Goal: Information Seeking & Learning: Understand process/instructions

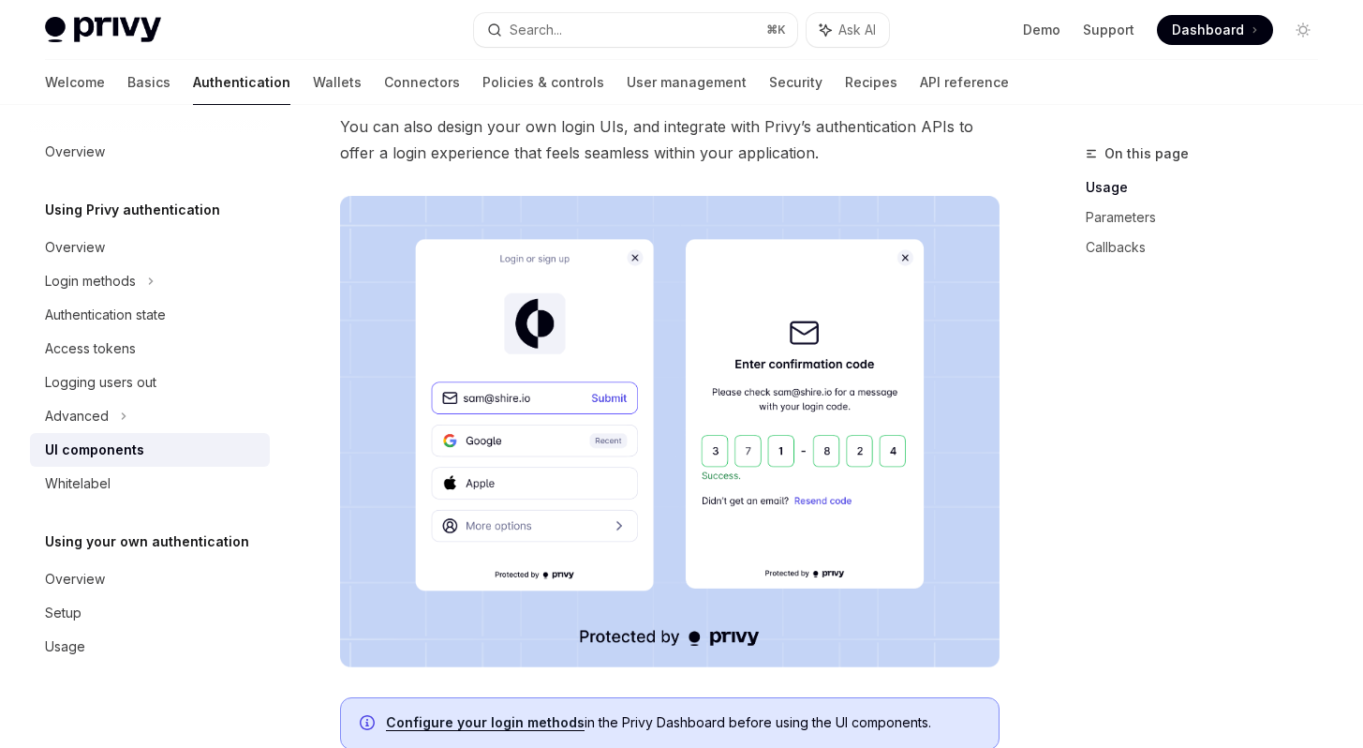
scroll to position [272, 0]
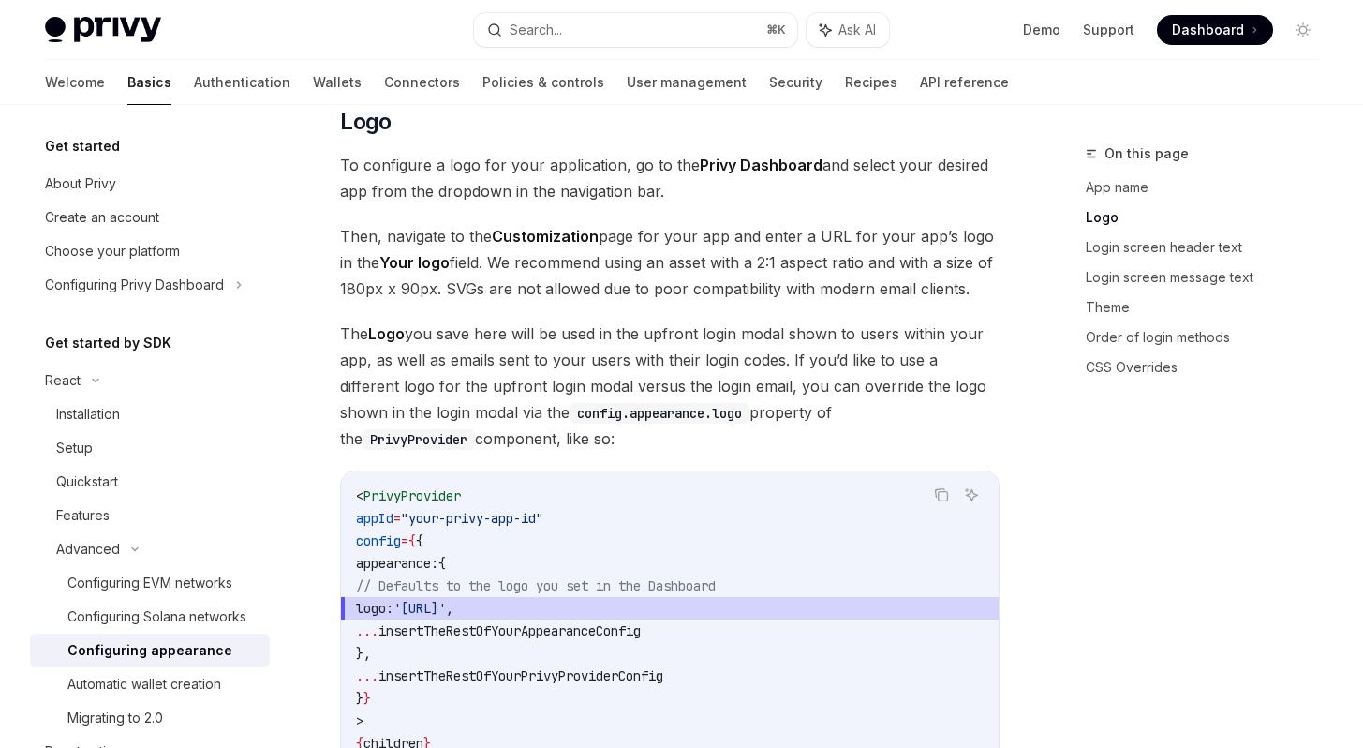
scroll to position [876, 0]
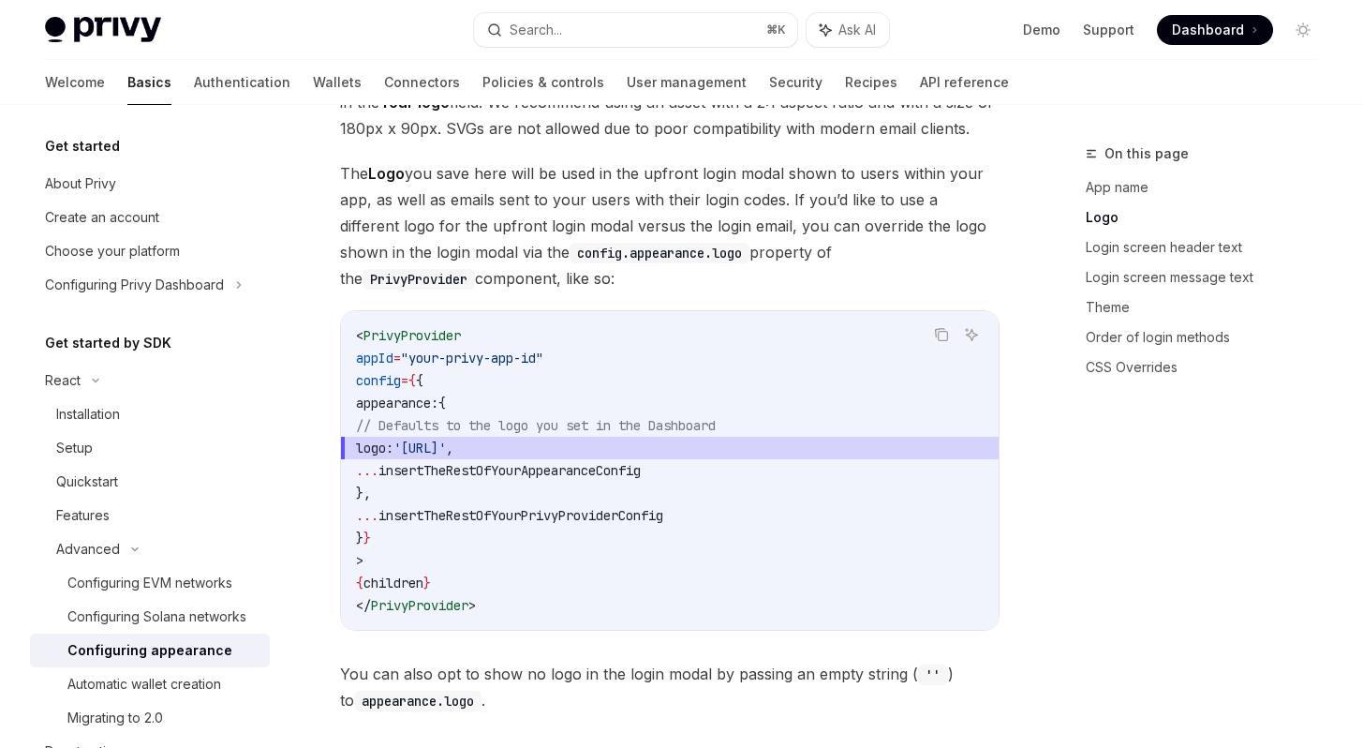
drag, startPoint x: 393, startPoint y: 278, endPoint x: 576, endPoint y: 451, distance: 251.2
click at [576, 451] on code "< PrivyProvider appId = "your-privy-app-id" config = { { appearance: { // Defau…" at bounding box center [670, 470] width 628 height 292
click at [597, 455] on code "< PrivyProvider appId = "your-privy-app-id" config = { { appearance: { // Defau…" at bounding box center [670, 470] width 628 height 292
drag, startPoint x: 464, startPoint y: 391, endPoint x: 662, endPoint y: 394, distance: 198.6
click at [662, 437] on span "logo: '[URL]' ," at bounding box center [670, 448] width 628 height 22
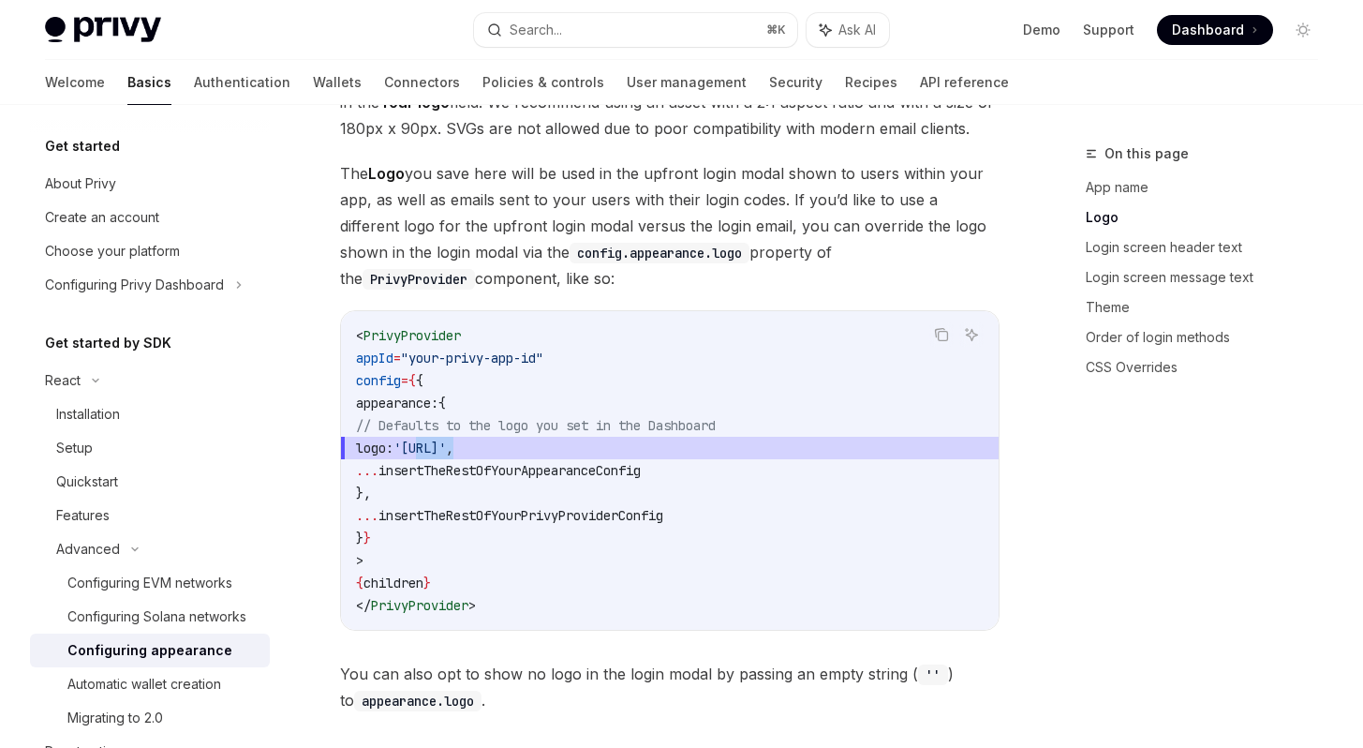
click at [662, 437] on span "logo: '[URL]' ," at bounding box center [670, 448] width 628 height 22
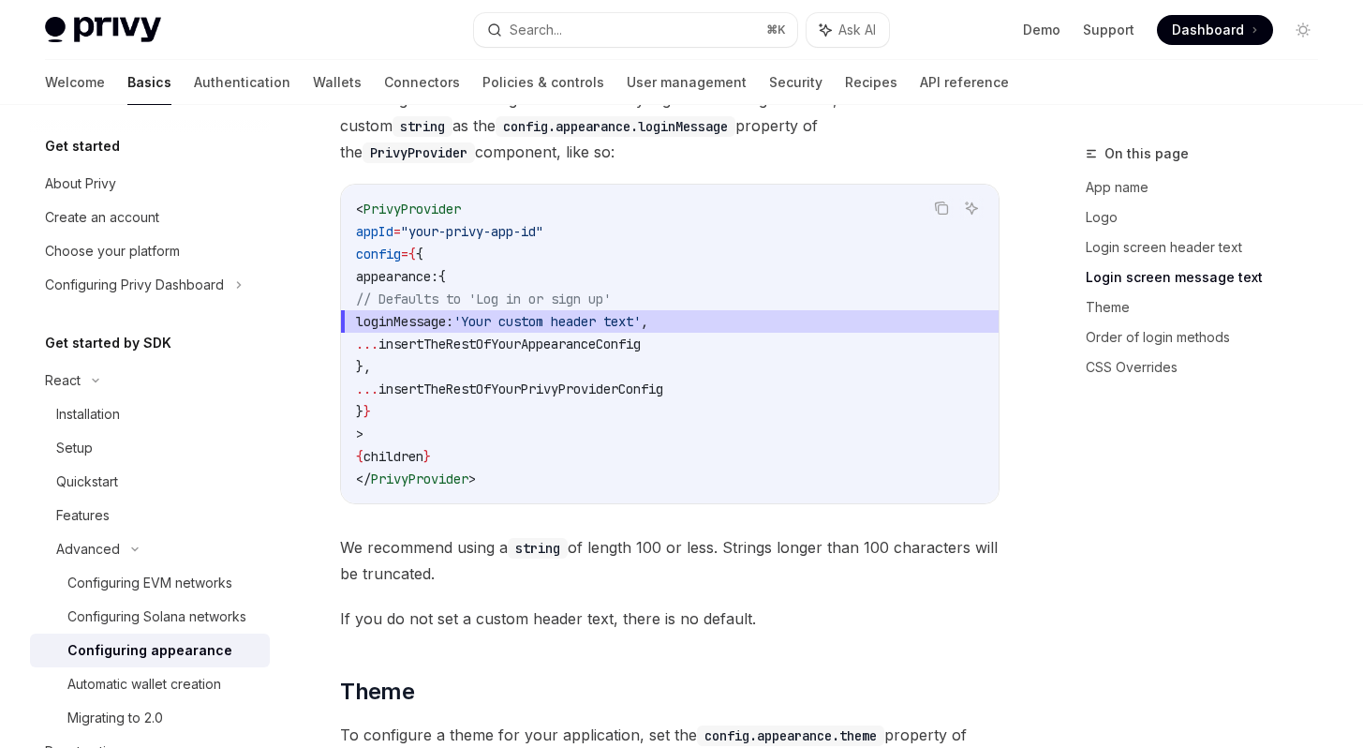
scroll to position [2222, 0]
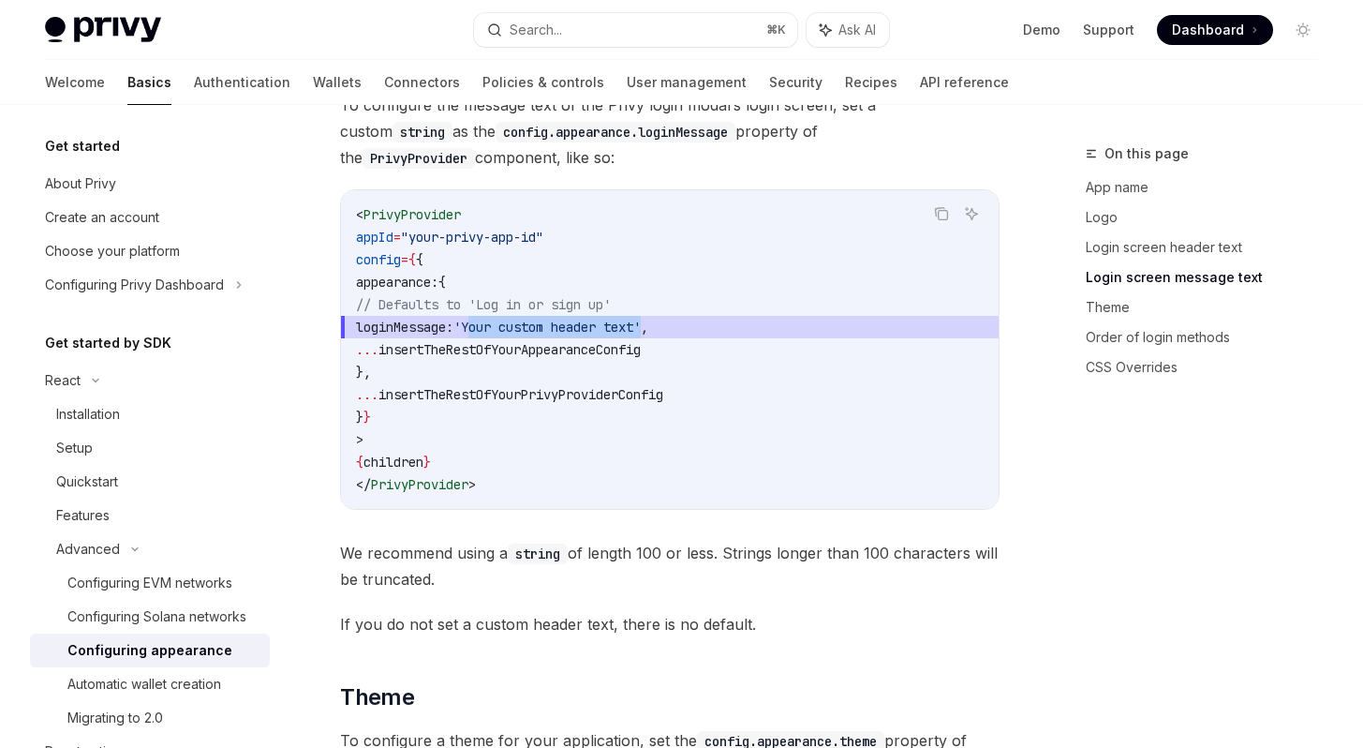
drag, startPoint x: 523, startPoint y: 281, endPoint x: 705, endPoint y: 287, distance: 182.8
click at [641, 319] on span "'Your custom header text'" at bounding box center [546, 327] width 187 height 17
copy span "Your custom header text"
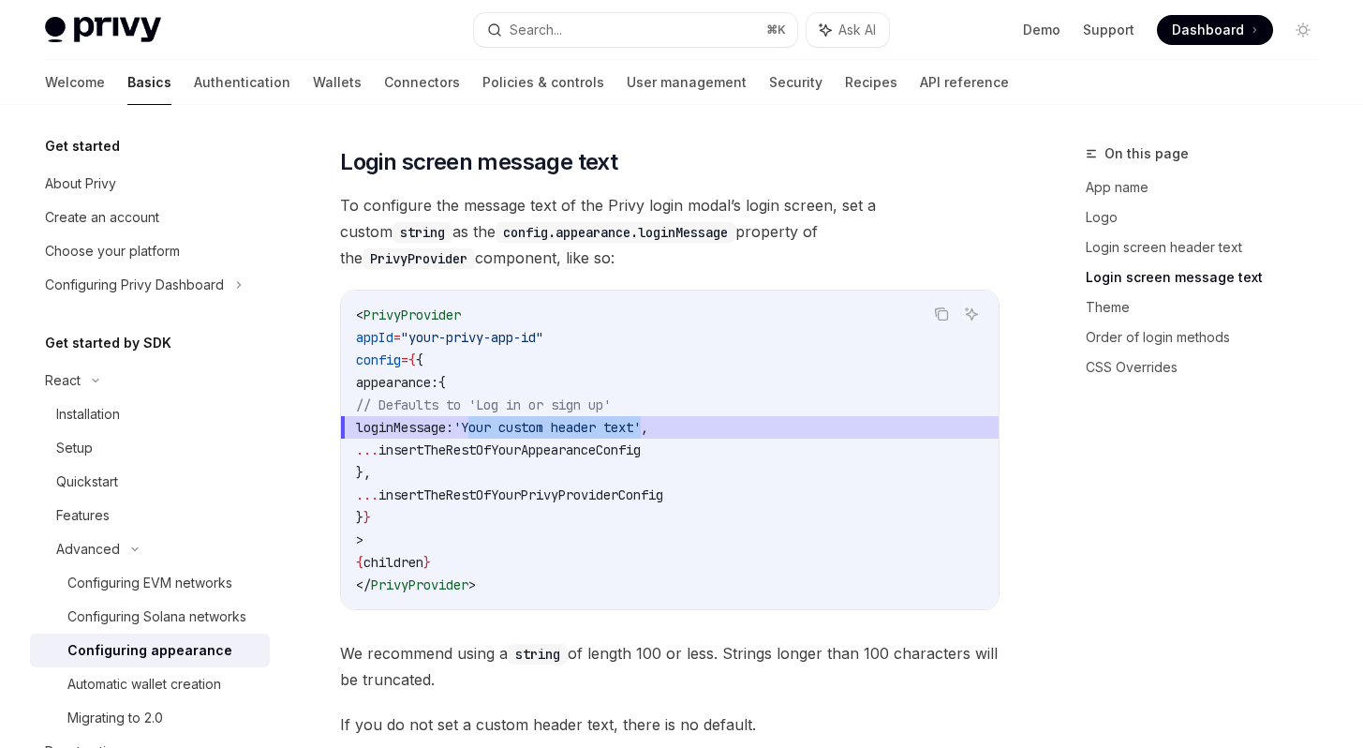
scroll to position [2087, 0]
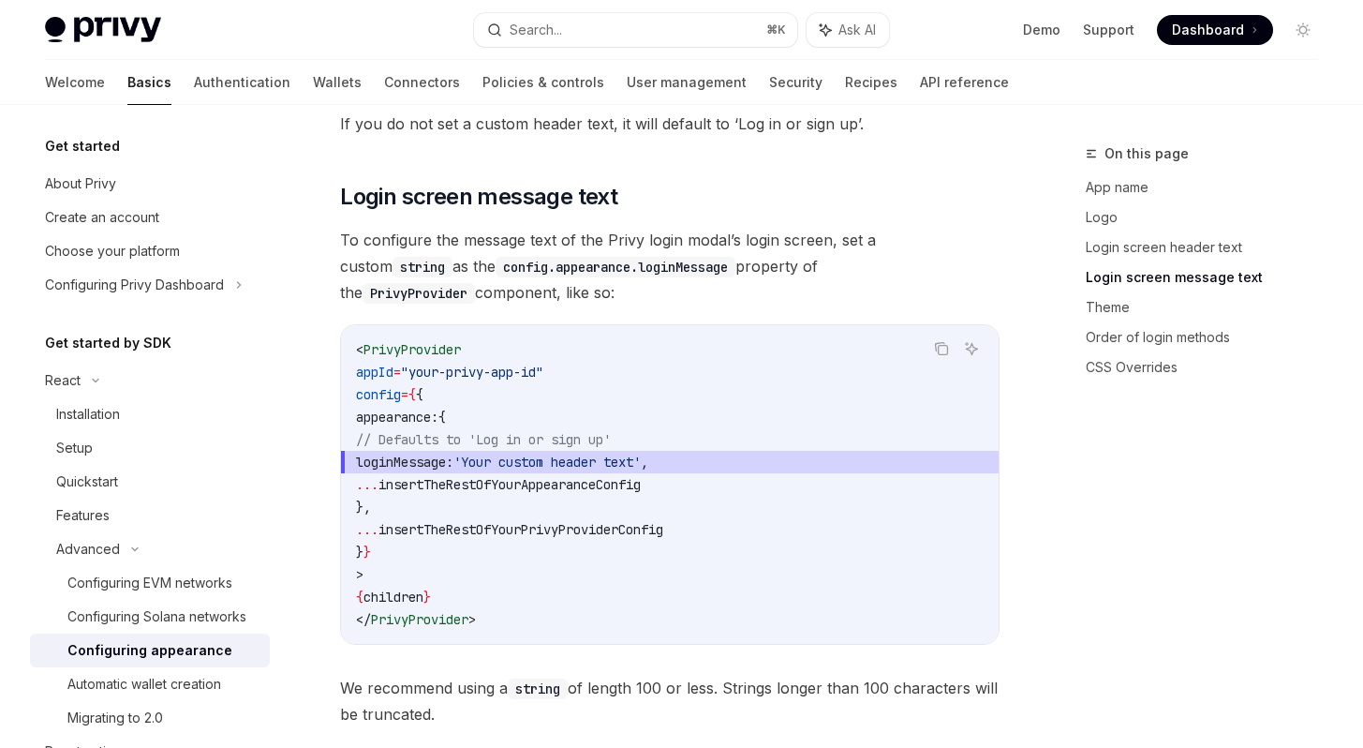
click at [1063, 531] on div "On this page App name Logo Login screen header text Login screen message text T…" at bounding box center [1190, 444] width 285 height 605
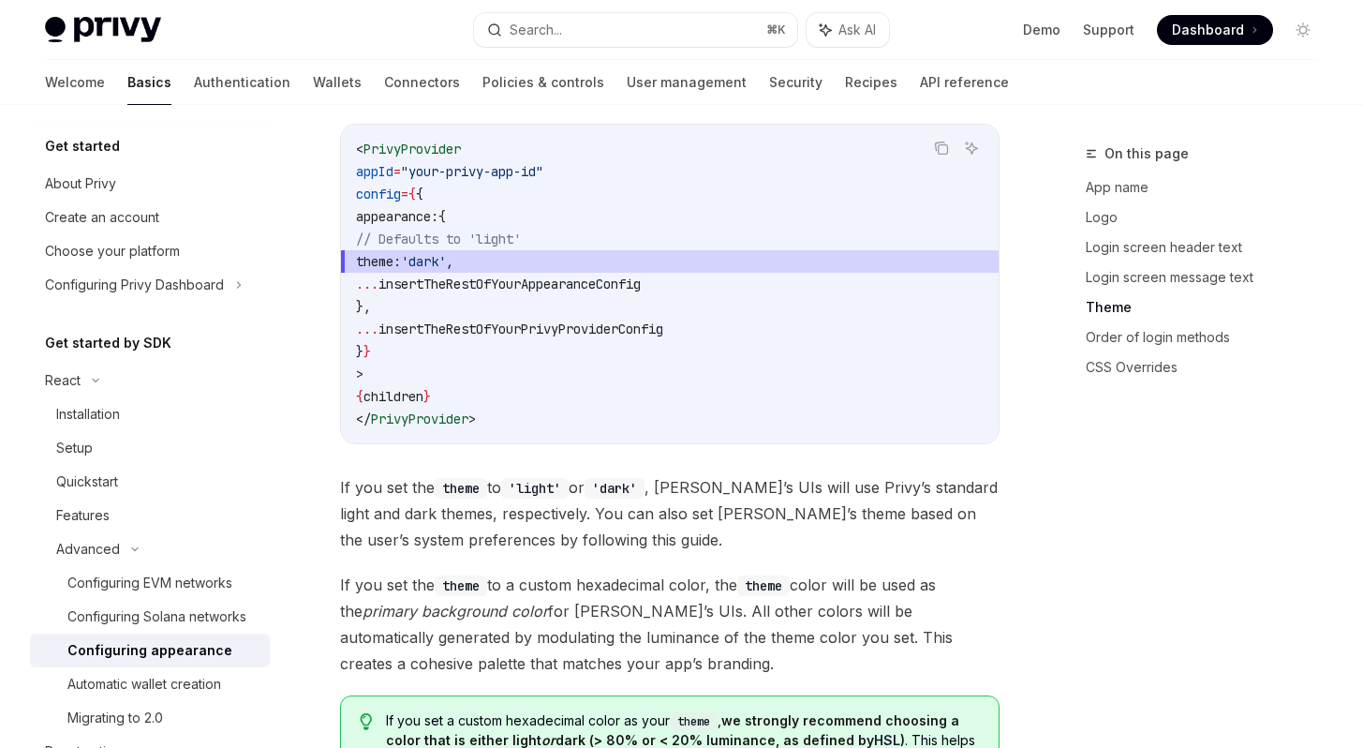
scroll to position [3211, 0]
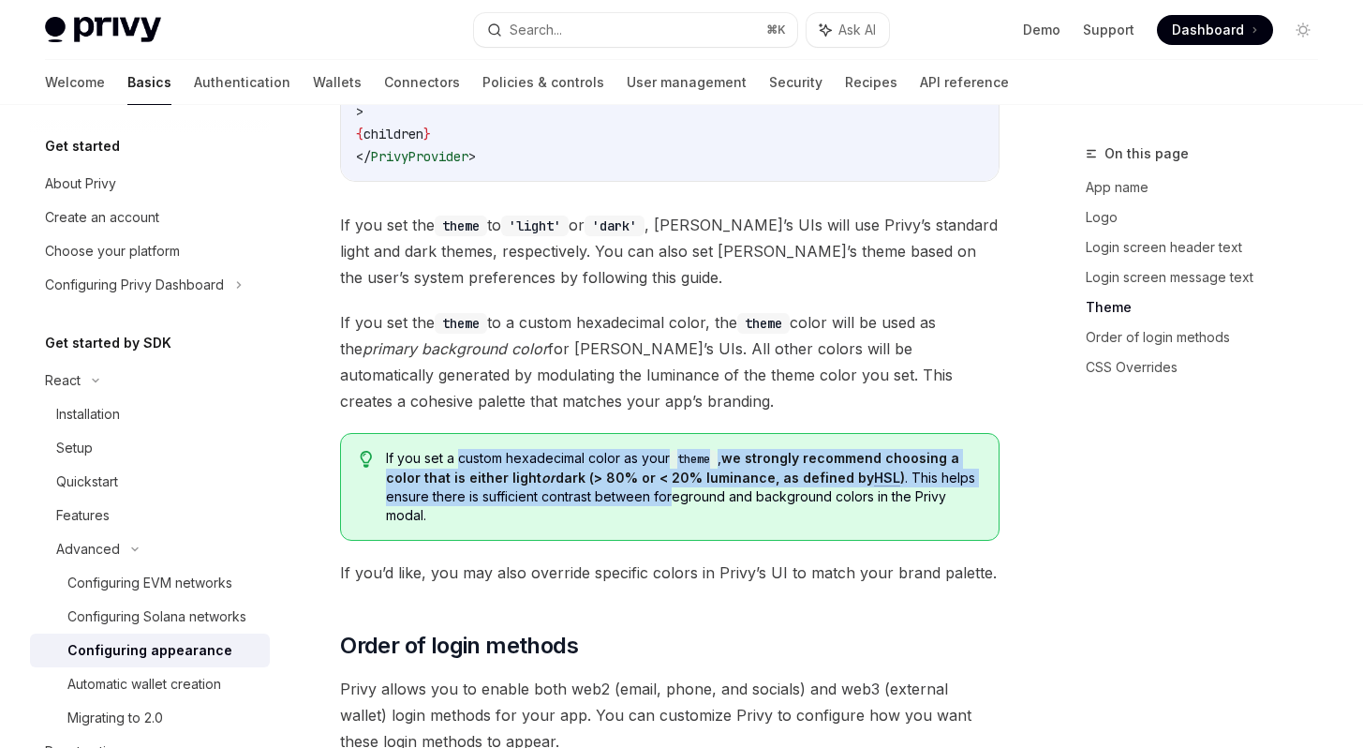
drag, startPoint x: 458, startPoint y: 392, endPoint x: 671, endPoint y: 421, distance: 214.6
click at [671, 449] on span "If you set a custom hexadecimal color as your theme , we strongly recommend cho…" at bounding box center [683, 487] width 594 height 76
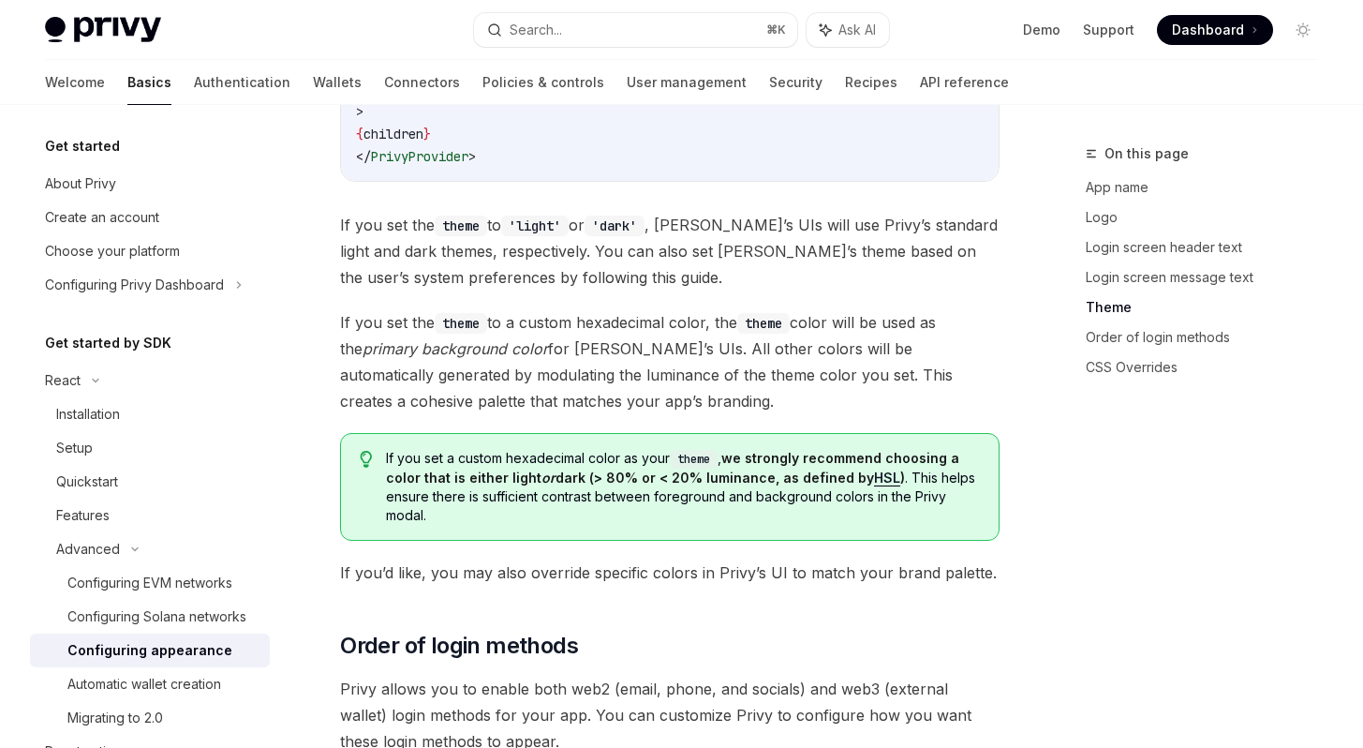
click at [696, 449] on span "If you set a custom hexadecimal color as your theme , we strongly recommend cho…" at bounding box center [683, 487] width 594 height 76
